Goal: Book appointment/travel/reservation

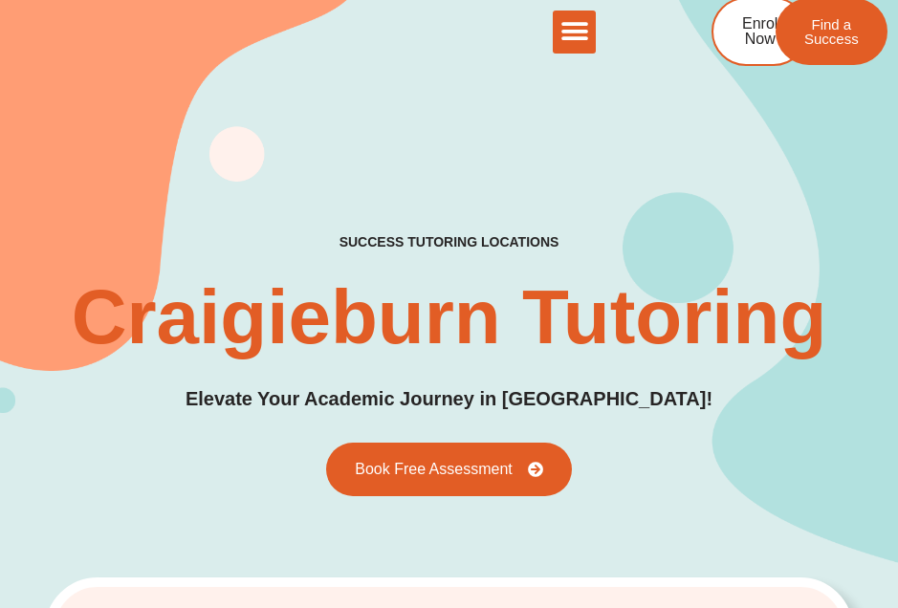
click at [486, 467] on span "Book Free Assessment" at bounding box center [434, 469] width 158 height 15
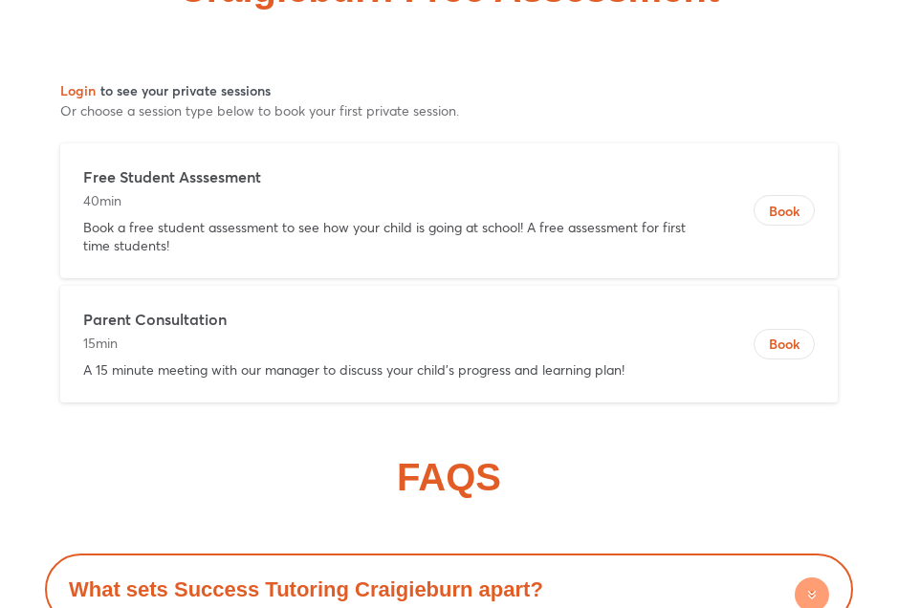
scroll to position [10625, 0]
click at [787, 202] on span "Book" at bounding box center [783, 211] width 59 height 19
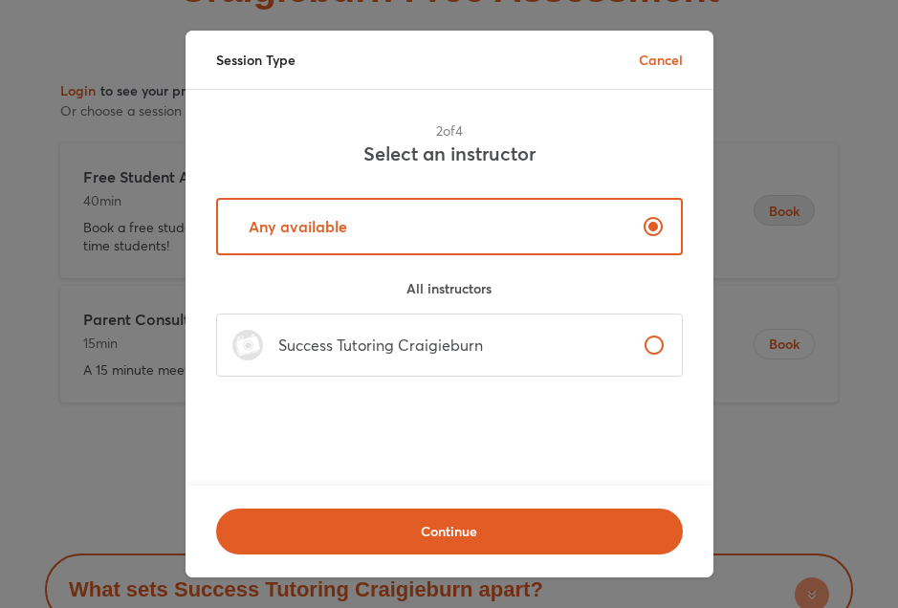
click at [484, 541] on span "Continue" at bounding box center [449, 531] width 417 height 19
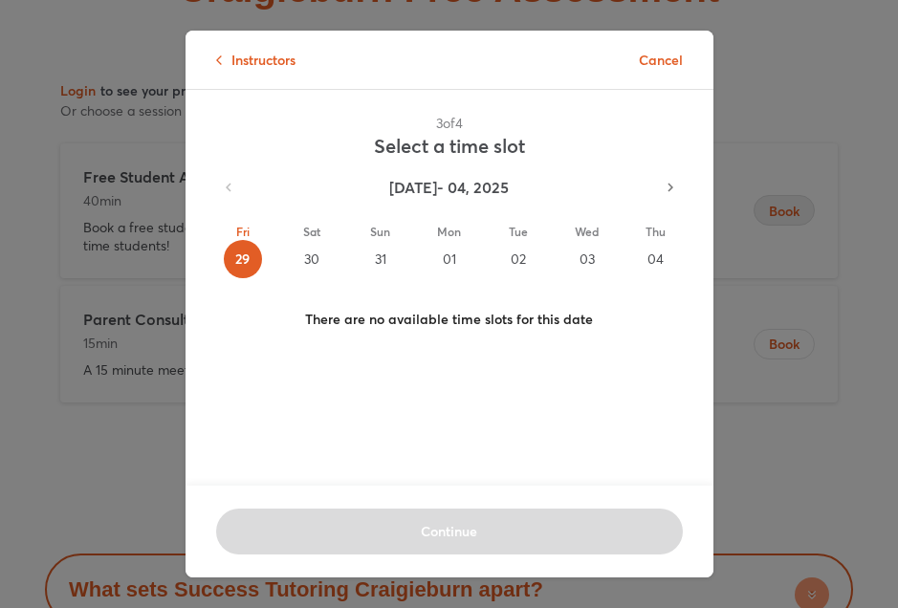
click at [387, 250] on div "31" at bounding box center [380, 259] width 38 height 38
click at [459, 242] on div "01" at bounding box center [449, 259] width 38 height 38
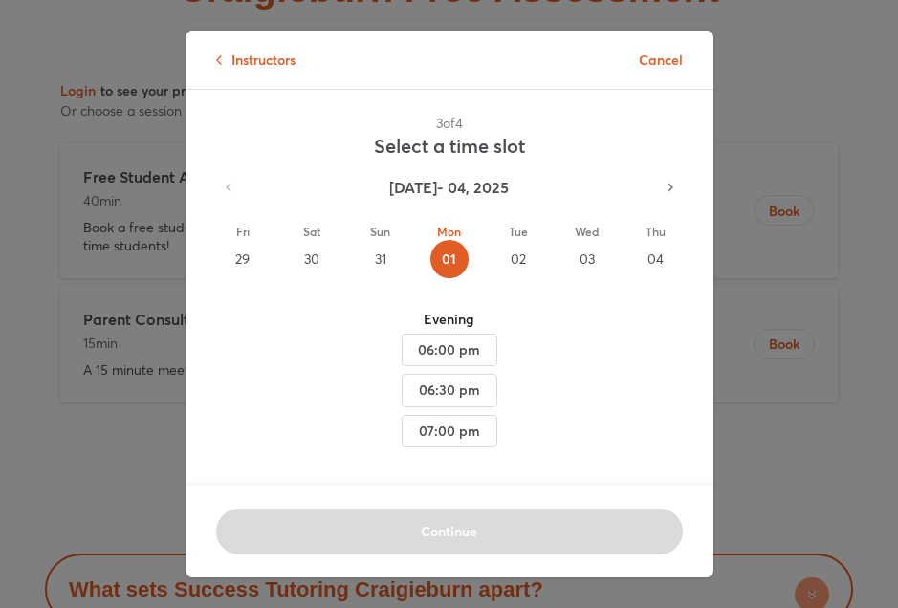
click at [527, 246] on div "02" at bounding box center [518, 259] width 38 height 38
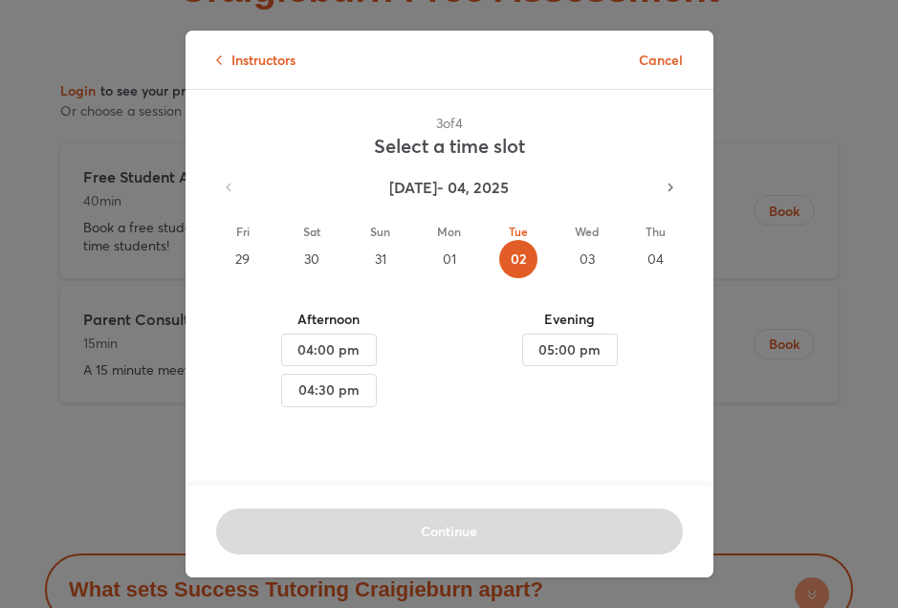
click at [592, 247] on div "03" at bounding box center [587, 259] width 38 height 38
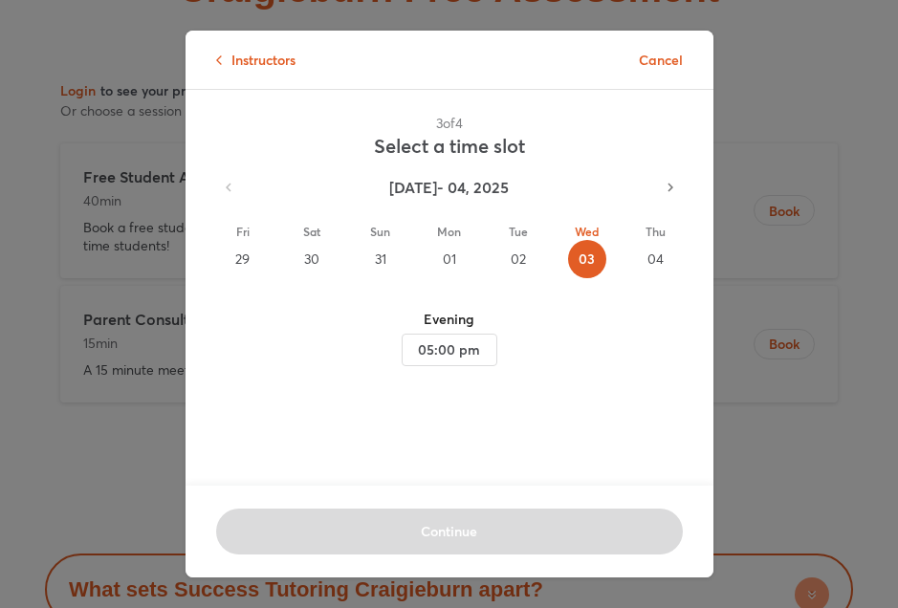
click at [664, 240] on div "Thu 04" at bounding box center [656, 250] width 38 height 55
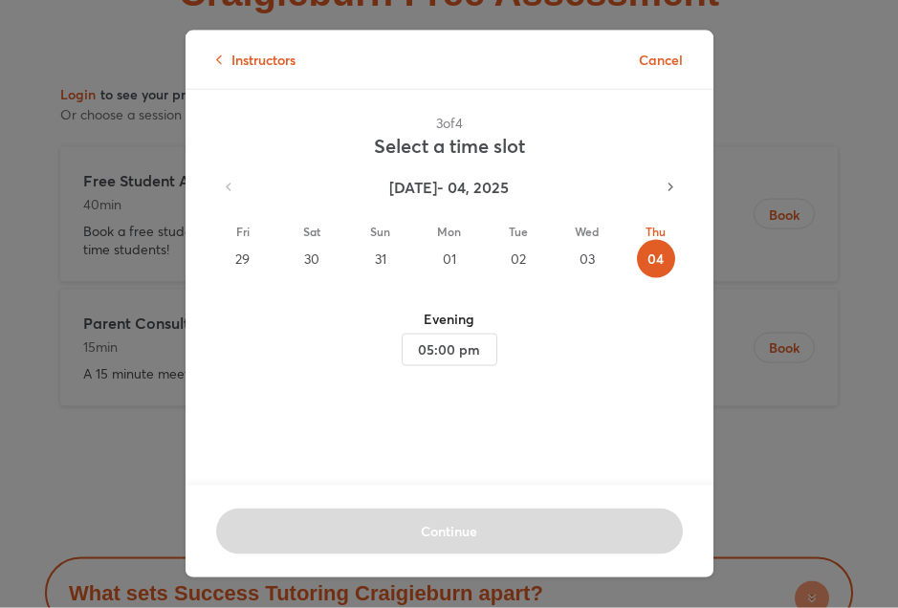
click at [596, 249] on div "03" at bounding box center [587, 259] width 38 height 38
click at [522, 253] on div "02" at bounding box center [518, 259] width 38 height 38
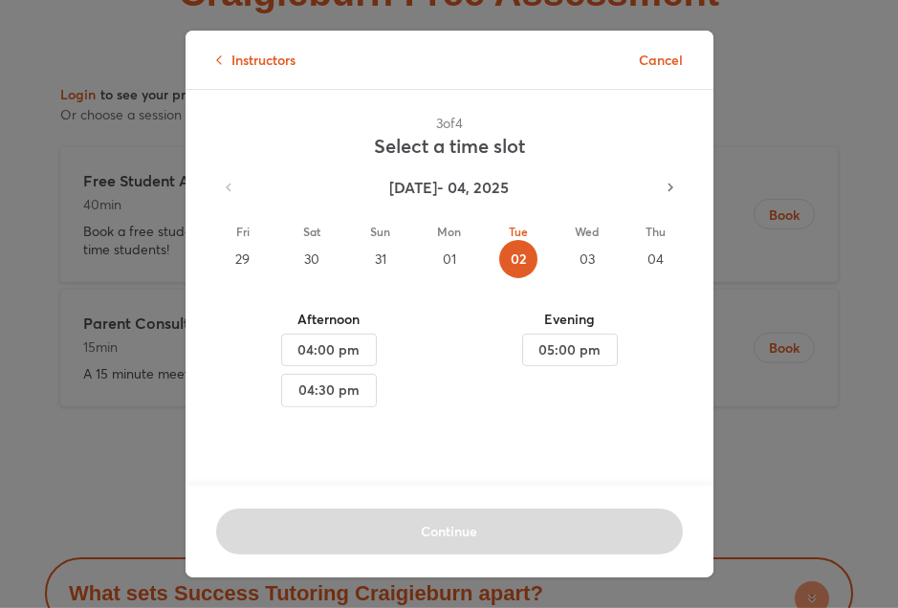
click at [333, 386] on span "04:30 pm" at bounding box center [328, 391] width 63 height 24
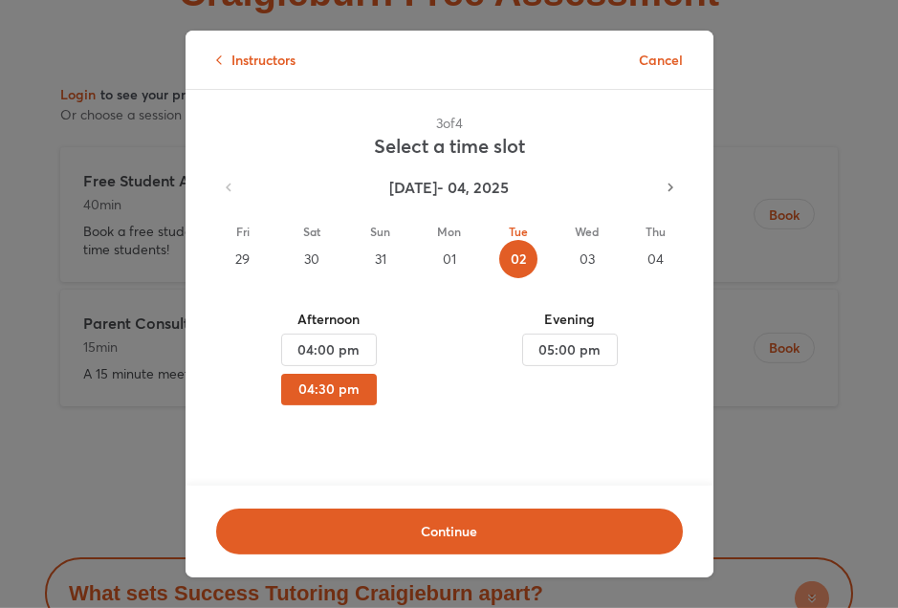
click at [465, 541] on span "Continue" at bounding box center [449, 531] width 417 height 19
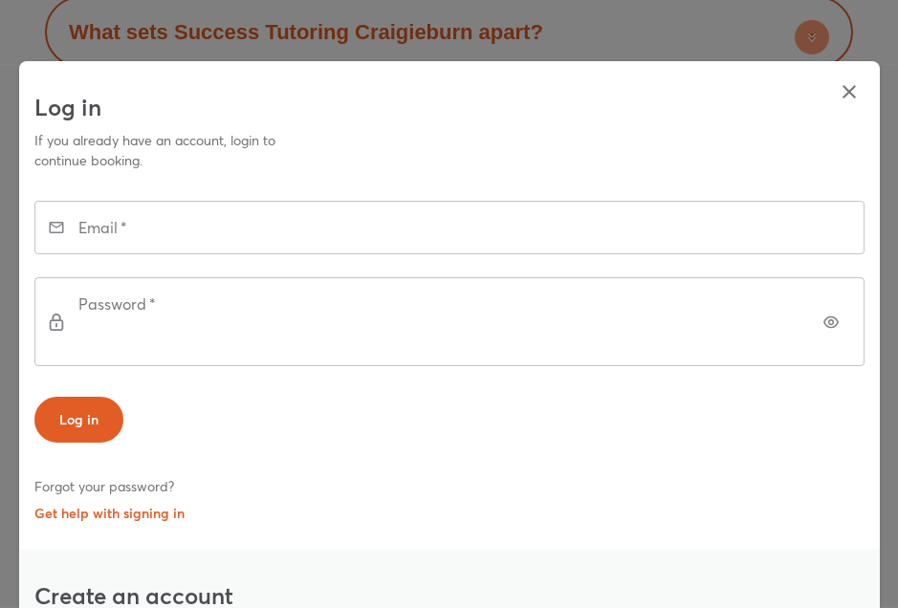
scroll to position [0, 0]
click at [845, 87] on icon "button" at bounding box center [848, 91] width 23 height 23
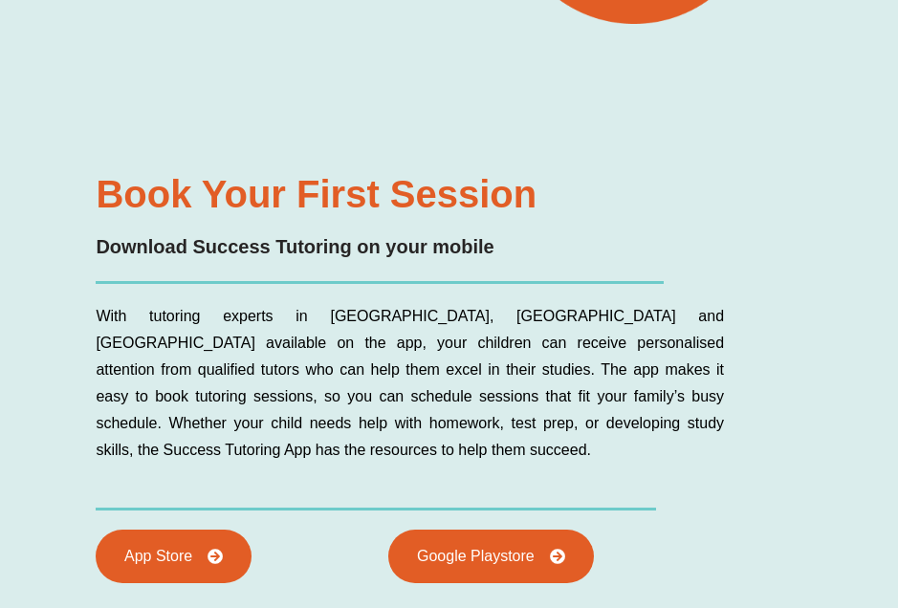
scroll to position [9807, 0]
